Goal: Communication & Community: Ask a question

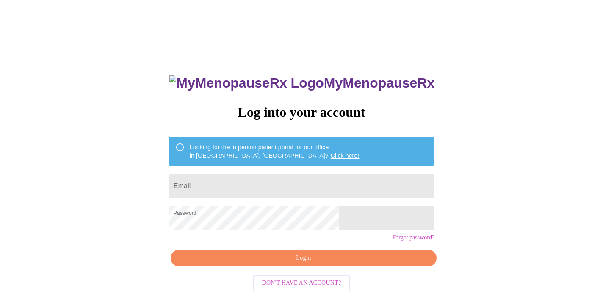
scroll to position [19, 0]
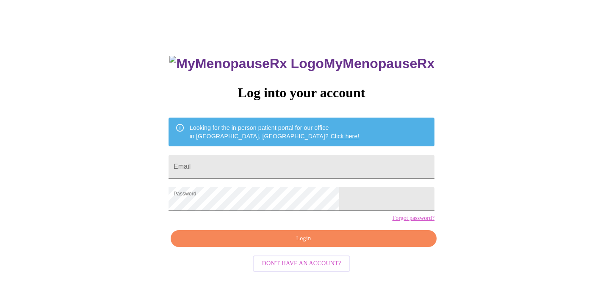
click at [253, 168] on input "Email" at bounding box center [302, 167] width 266 height 24
type input "[EMAIL_ADDRESS][DOMAIN_NAME]"
click at [256, 244] on span "Login" at bounding box center [303, 239] width 247 height 11
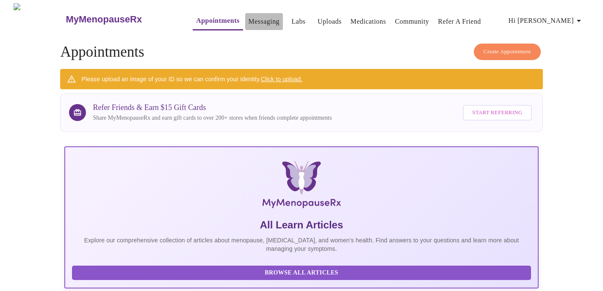
click at [251, 22] on link "Messaging" at bounding box center [264, 22] width 31 height 12
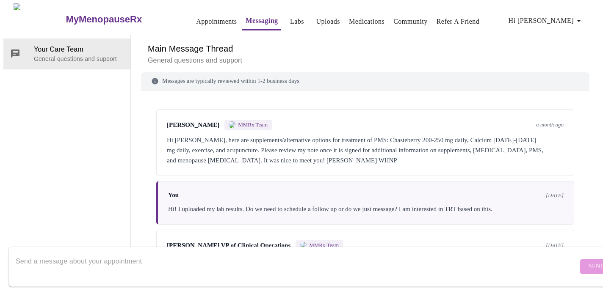
scroll to position [36, 0]
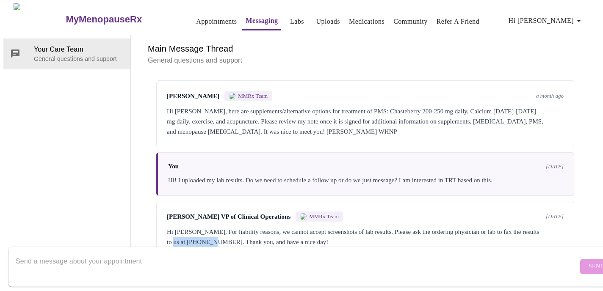
drag, startPoint x: 208, startPoint y: 208, endPoint x: 253, endPoint y: 208, distance: 44.5
click at [253, 227] on div "Hi [PERSON_NAME], For liability reasons, we cannot accept screenshots of lab re…" at bounding box center [365, 237] width 397 height 20
copy div "[PHONE_NUMBER]"
click at [246, 253] on textarea "Send a message about your appointment" at bounding box center [297, 266] width 563 height 27
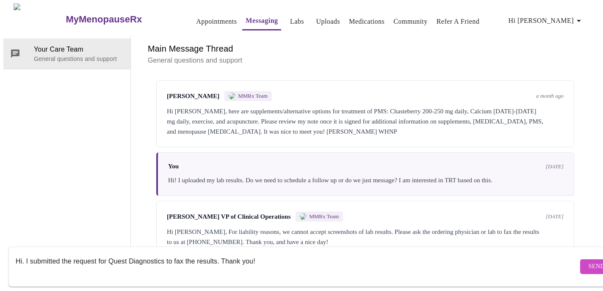
click at [223, 253] on textarea "Hi. I submitted the request for Quest Diagnostics to fax the results. Thank you!" at bounding box center [297, 266] width 563 height 27
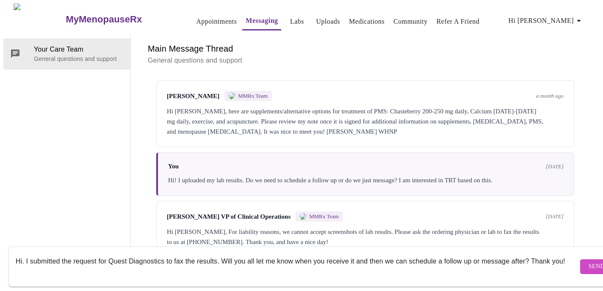
type textarea "Hi. I submitted the request for Quest Diagnostics to fax the results. Will you …"
click at [589, 262] on span "Send" at bounding box center [597, 267] width 16 height 11
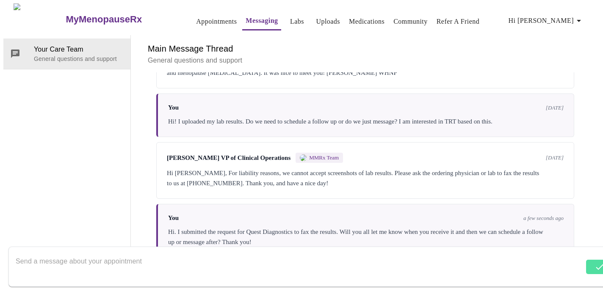
scroll to position [97, 0]
